Goal: Task Accomplishment & Management: Complete application form

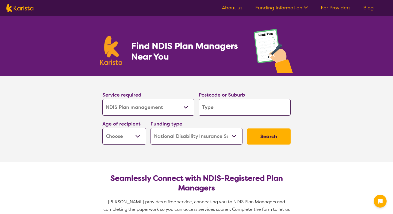
select select "NDIS Plan management"
select select "NDIS"
select select "NDIS Plan management"
select select "NDIS"
click at [212, 106] on input "search" at bounding box center [245, 107] width 92 height 17
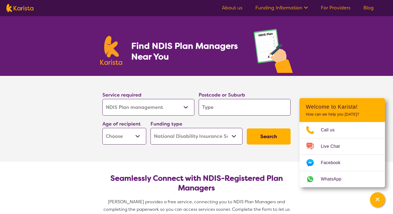
type input "2"
type input "27"
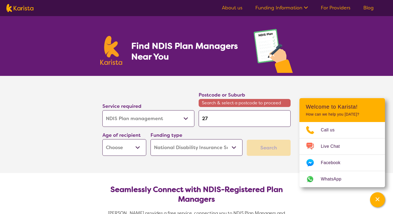
type input "275"
type input "2750"
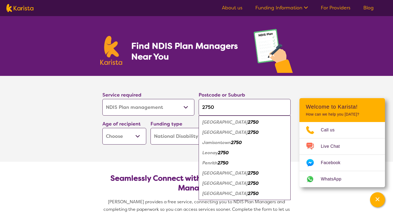
type input "2750"
click at [225, 164] on em "2750" at bounding box center [223, 163] width 11 height 6
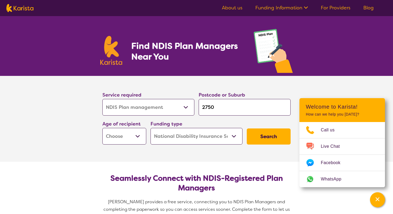
click at [131, 136] on select "Early Childhood - 0 to 9 Child - 10 to 11 Adolescent - 12 to 17 Adult - 18 to 6…" at bounding box center [124, 136] width 44 height 17
select select "EC"
click at [212, 128] on select "Home Care Package (HCP) National Disability Insurance Scheme (NDIS) I don't know" at bounding box center [197, 136] width 92 height 17
click at [273, 139] on button "Search" at bounding box center [269, 136] width 44 height 16
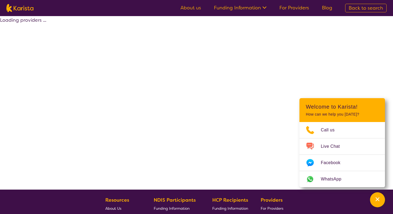
select select "by_score"
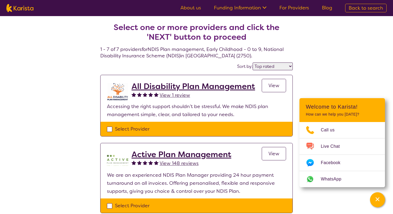
click at [278, 154] on span "View" at bounding box center [274, 153] width 11 height 6
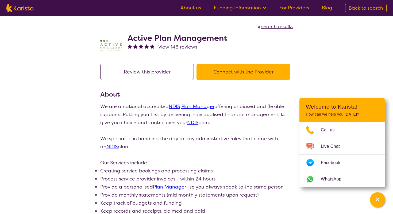
click at [210, 71] on button "Connect with the Provider" at bounding box center [244, 72] width 94 height 16
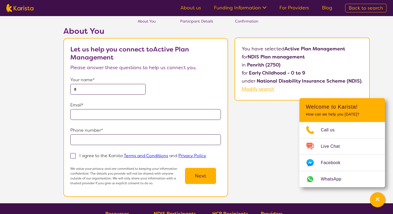
scroll to position [17, 0]
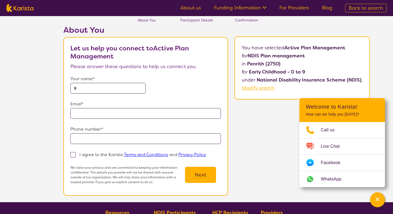
click at [118, 86] on input "text" at bounding box center [107, 88] width 75 height 11
type input "**********"
click at [98, 119] on form "**********" at bounding box center [145, 129] width 151 height 109
click at [96, 115] on input "email" at bounding box center [145, 113] width 151 height 11
type input "**********"
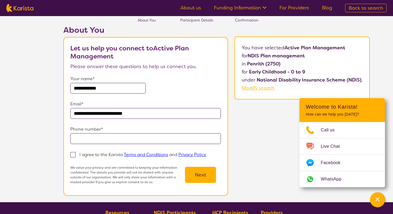
type input "**********"
click at [75, 152] on span at bounding box center [72, 154] width 5 height 5
click at [206, 152] on input "I agree to the Karista Terms and Conditions and Privacy Policy" at bounding box center [207, 153] width 3 height 3
checkbox input "true"
click at [193, 176] on button "Next" at bounding box center [200, 174] width 31 height 16
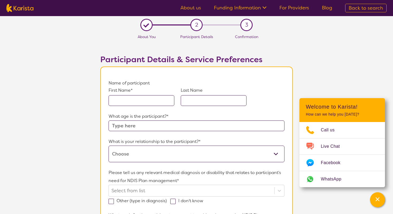
click at [151, 102] on input "text" at bounding box center [142, 100] width 66 height 11
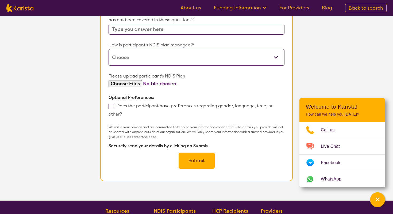
scroll to position [291, 0]
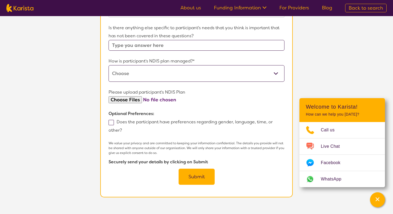
click at [182, 77] on select "Self-managed NDIS plan Managed by a registered plan management provider (not th…" at bounding box center [197, 73] width 176 height 17
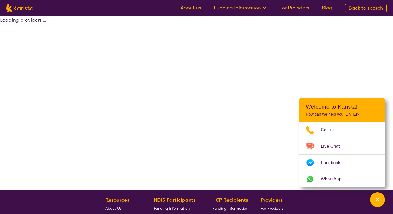
select select "by_score"
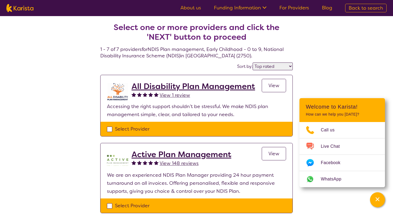
select select "NDIS Plan management"
select select "EC"
select select "NDIS"
select select "NDIS Plan management"
select select "EC"
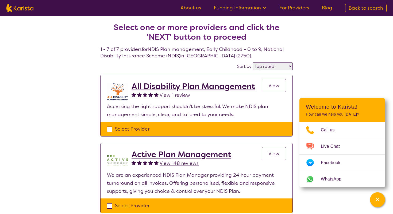
select select "NDIS"
